Goal: Communication & Community: Participate in discussion

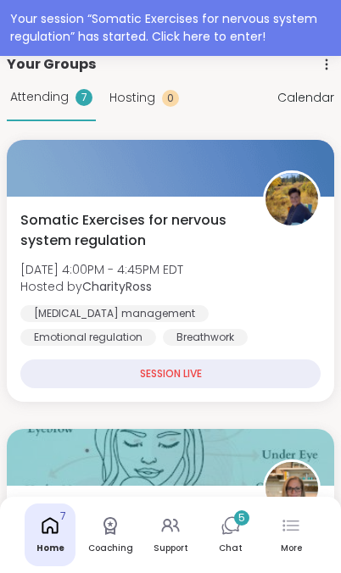
click at [50, 279] on span "Hosted by CharityRoss" at bounding box center [101, 286] width 163 height 17
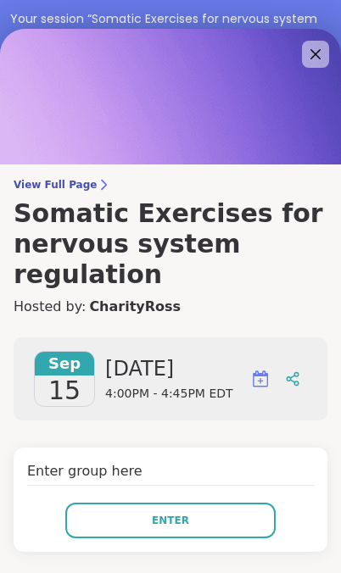
click at [206, 503] on button "Enter" at bounding box center [170, 521] width 210 height 36
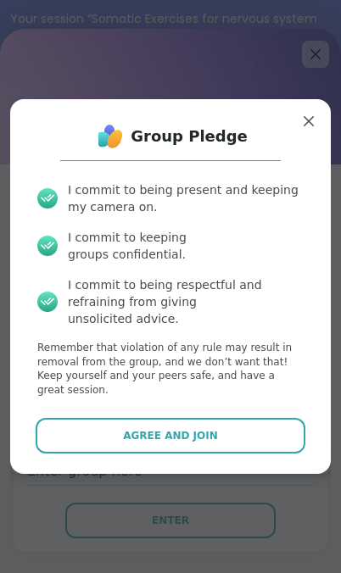
click at [204, 418] on button "Agree and Join" at bounding box center [170, 436] width 269 height 36
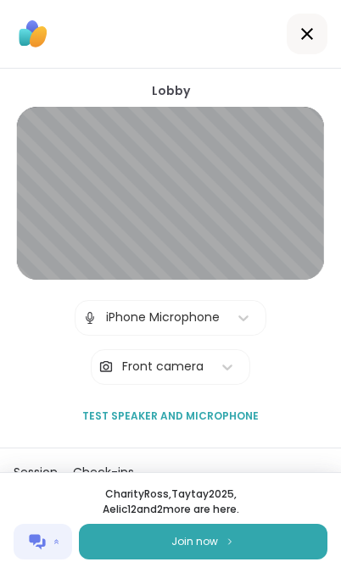
click at [214, 559] on button "Join now" at bounding box center [203, 542] width 248 height 36
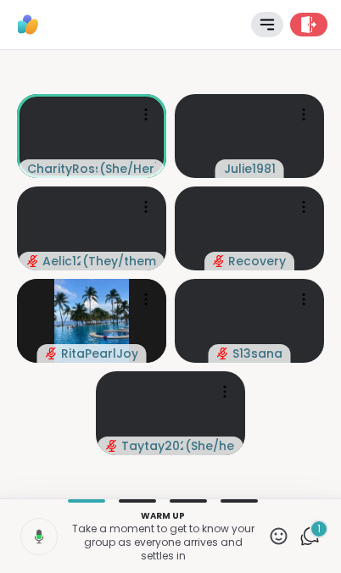
click at [44, 540] on button at bounding box center [38, 537] width 38 height 36
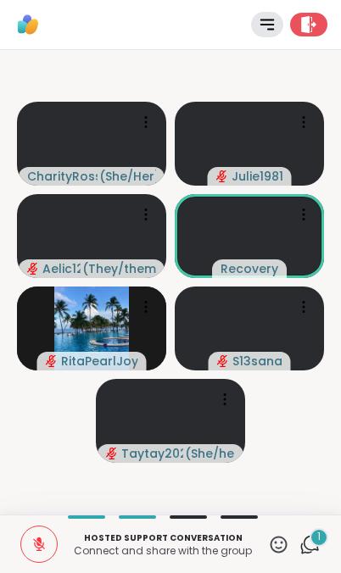
click at [283, 541] on icon at bounding box center [278, 544] width 21 height 21
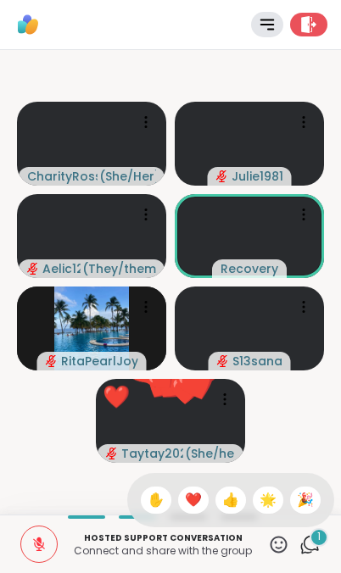
click at [199, 499] on div "❤️" at bounding box center [193, 500] width 31 height 27
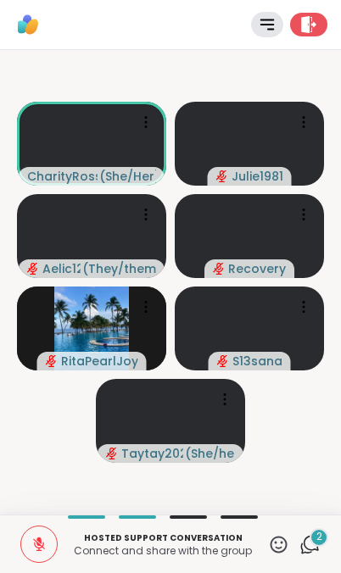
click at [44, 537] on icon at bounding box center [38, 544] width 15 height 15
click at [49, 545] on button at bounding box center [39, 545] width 36 height 36
click at [312, 549] on icon at bounding box center [312, 542] width 16 height 15
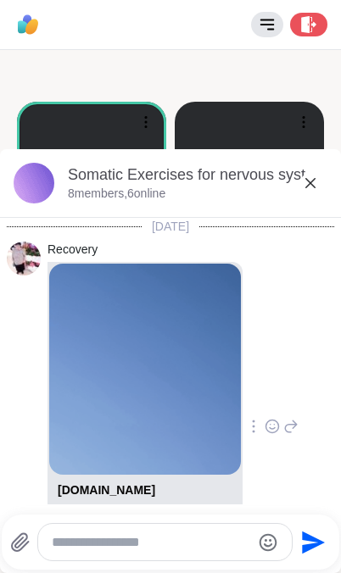
scroll to position [423, 0]
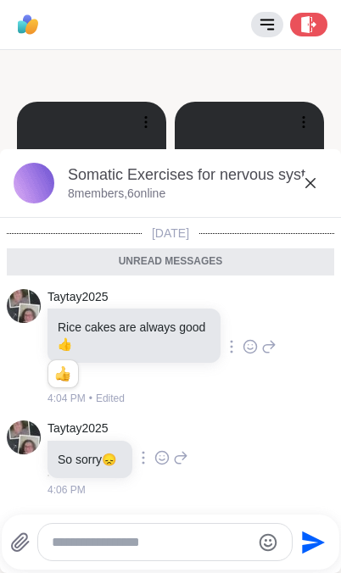
click at [102, 80] on video-player-container "CharityRoss ( She/Her ) Julie1981 Aelic12 ( They/them ) Recovery RitaPearlJoy S…" at bounding box center [170, 282] width 320 height 451
click at [316, 180] on icon at bounding box center [310, 183] width 20 height 20
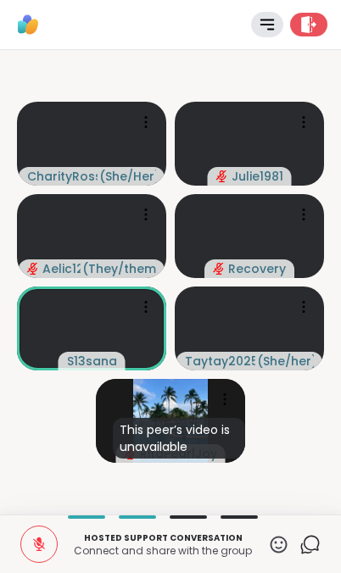
click at [47, 537] on button at bounding box center [39, 545] width 36 height 36
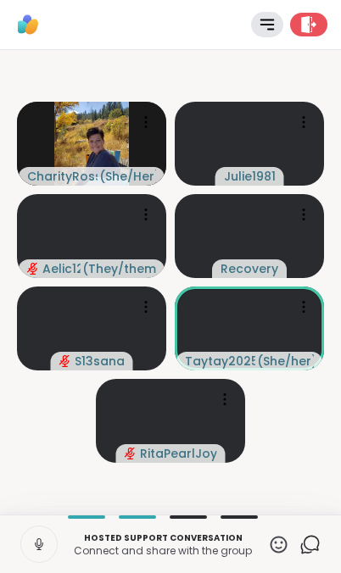
click at [36, 552] on button at bounding box center [39, 545] width 36 height 36
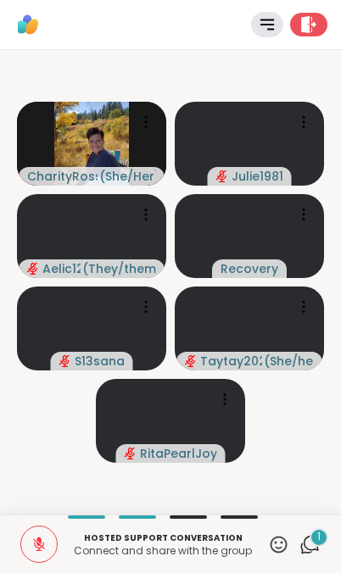
click at [304, 30] on icon at bounding box center [308, 24] width 15 height 17
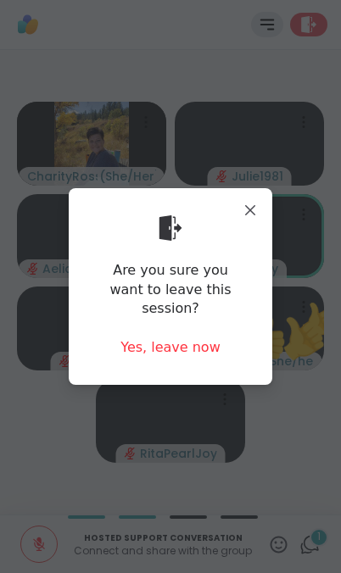
click at [113, 326] on div "Are you sure you want to leave this session? Yes, leave now" at bounding box center [170, 287] width 176 height 170
click at [133, 338] on div "Yes, leave now" at bounding box center [170, 347] width 100 height 19
